Goal: Information Seeking & Learning: Find specific fact

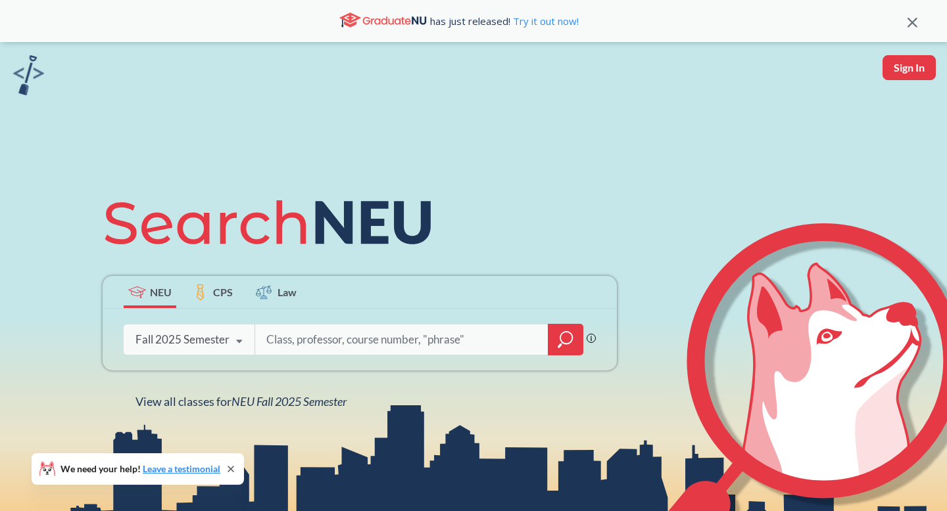
click at [456, 341] on input "search" at bounding box center [401, 340] width 273 height 28
type input "3530"
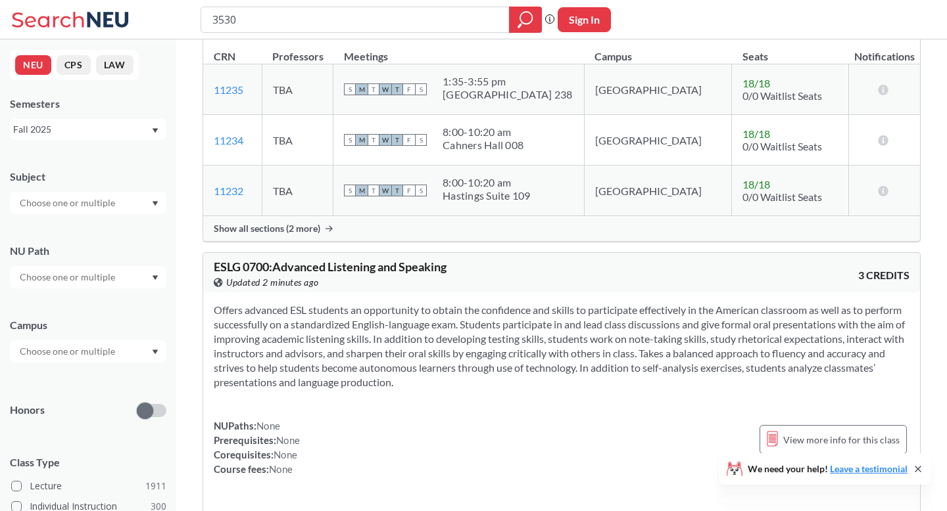
scroll to position [4224, 0]
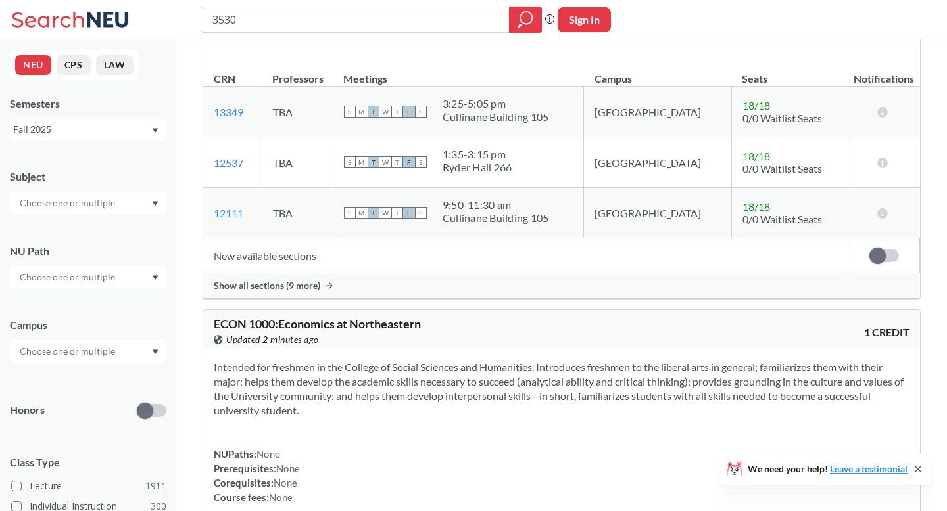
click at [211, 22] on input "3530" at bounding box center [355, 20] width 289 height 22
type input "mgmt"
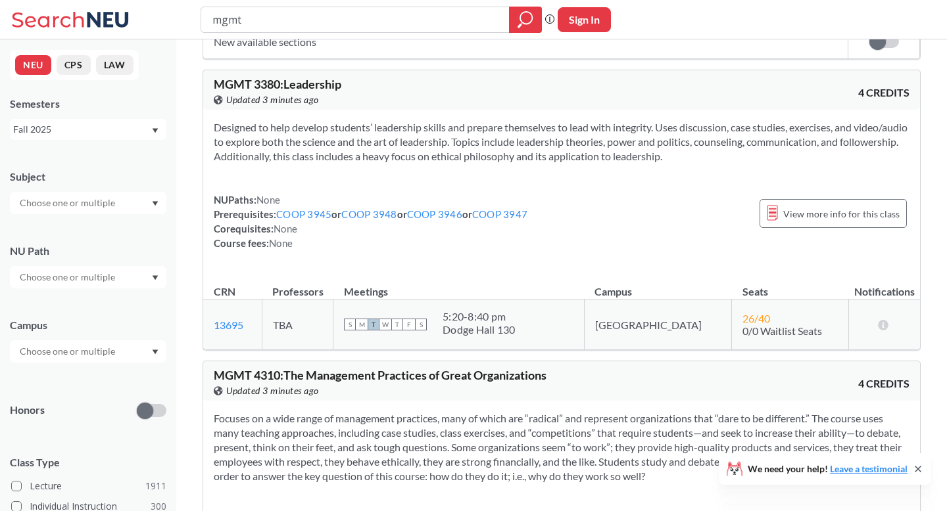
scroll to position [2460, 0]
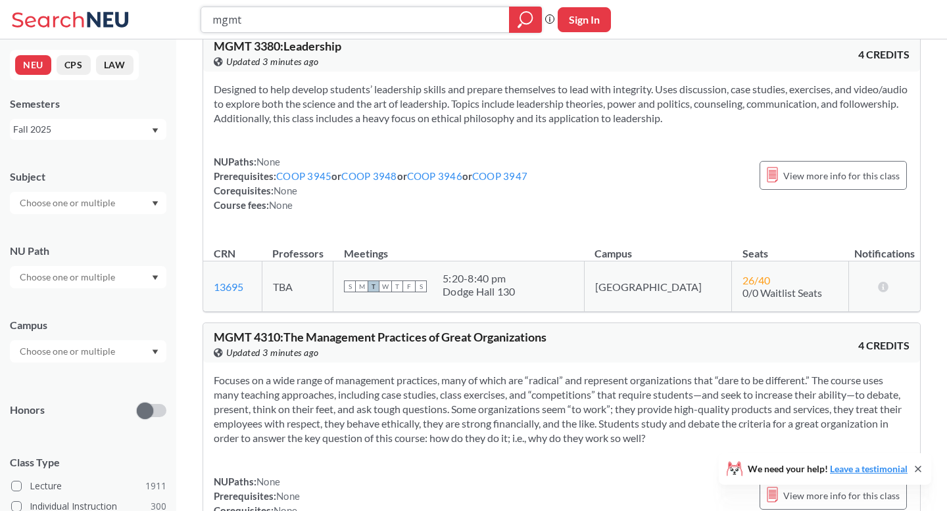
click at [383, 18] on input "mgmt" at bounding box center [355, 20] width 289 height 22
type input "schm"
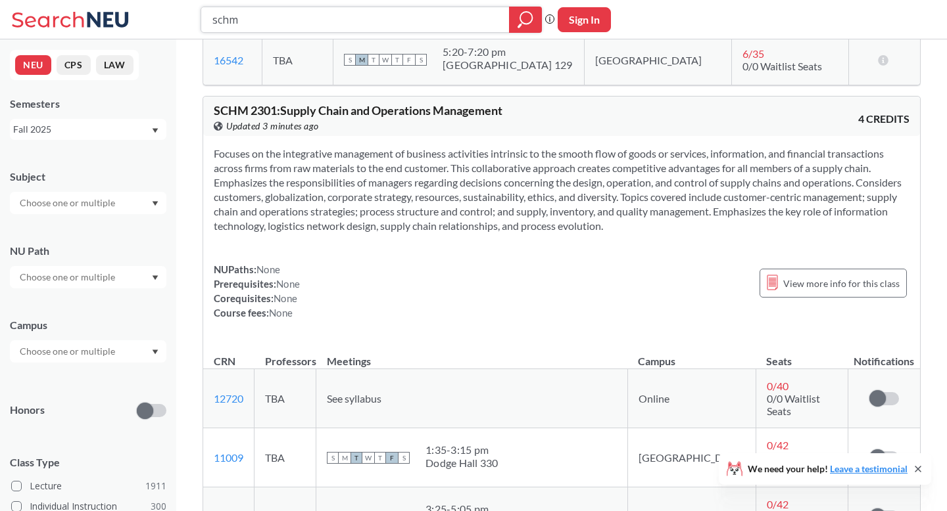
scroll to position [1379, 0]
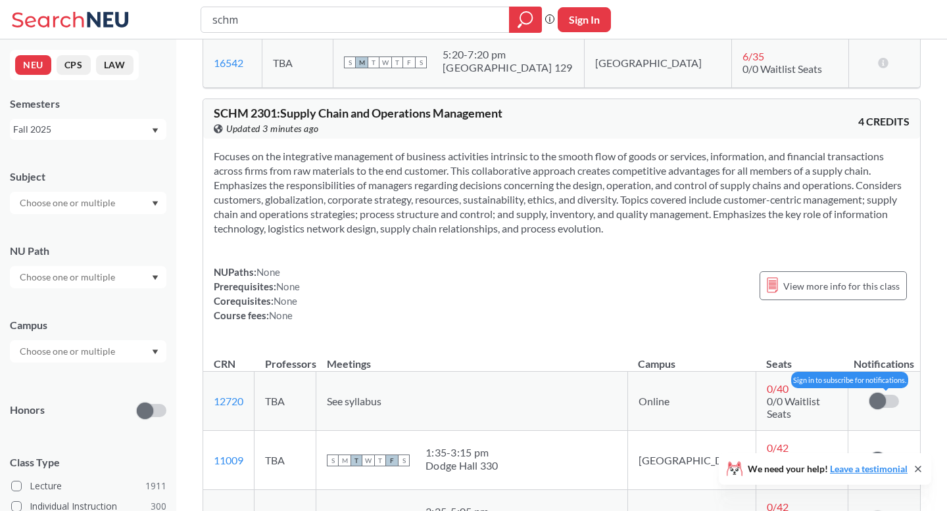
click at [872, 395] on span at bounding box center [877, 401] width 16 height 16
click at [869, 395] on input "checkbox" at bounding box center [869, 395] width 0 height 0
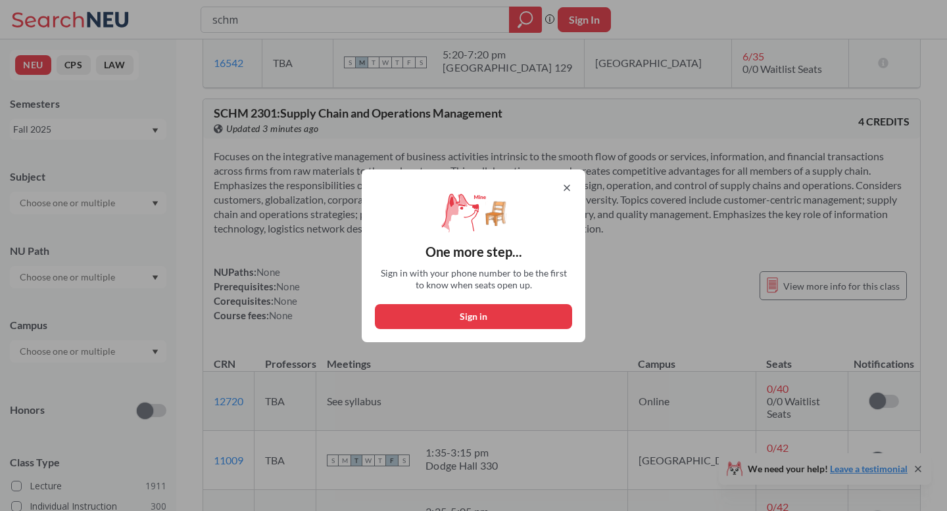
click at [569, 185] on icon at bounding box center [566, 188] width 11 height 11
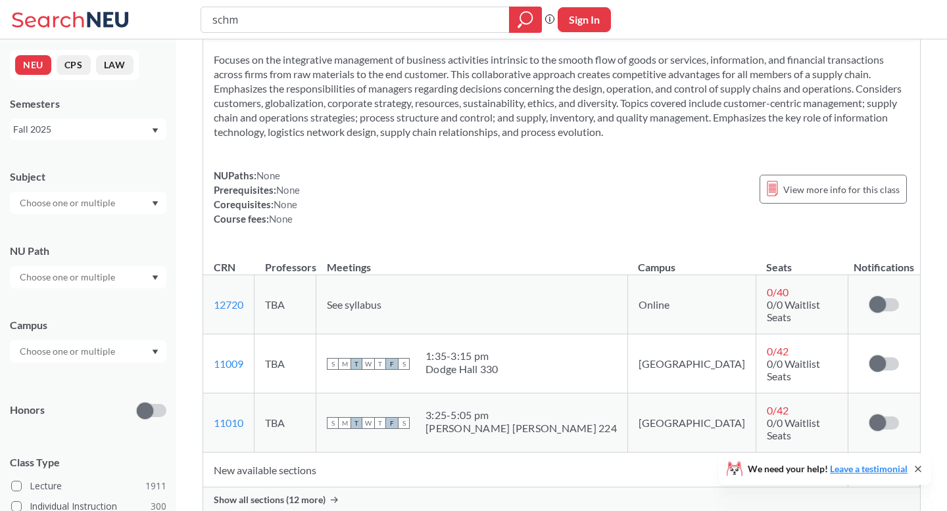
scroll to position [1551, 0]
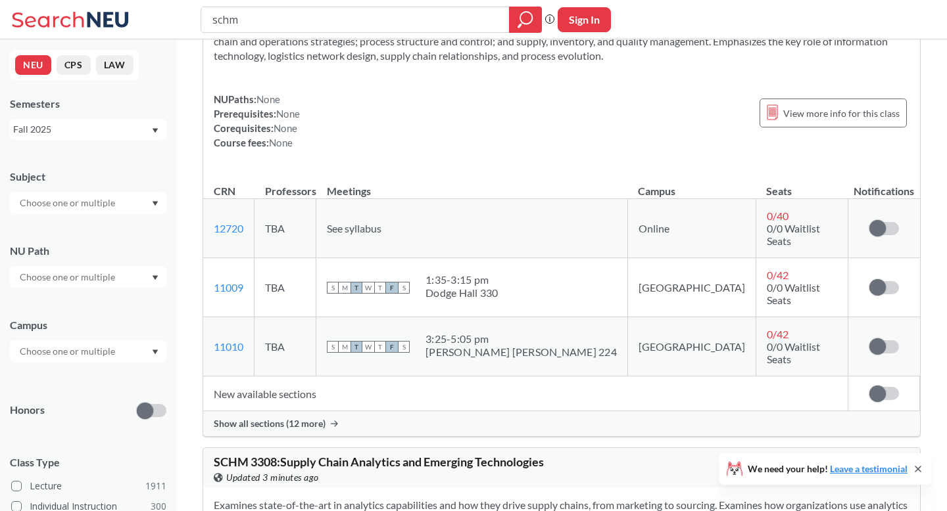
click at [317, 418] on span "Show all sections (12 more)" at bounding box center [270, 424] width 112 height 12
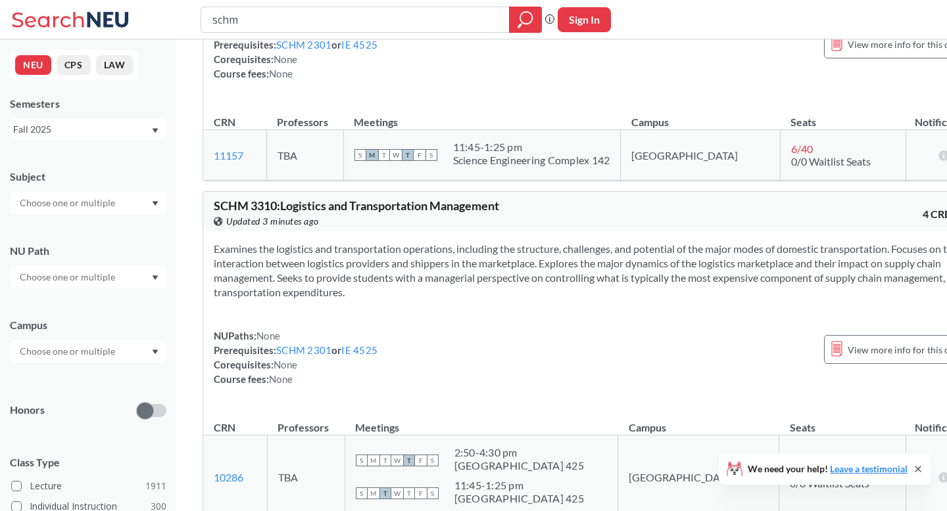
scroll to position [0, 0]
